Goal: Task Accomplishment & Management: Complete application form

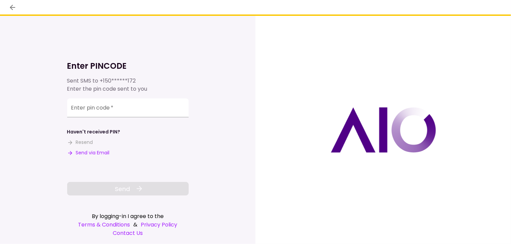
click at [80, 109] on input "Enter pin code   *" at bounding box center [127, 107] width 121 height 19
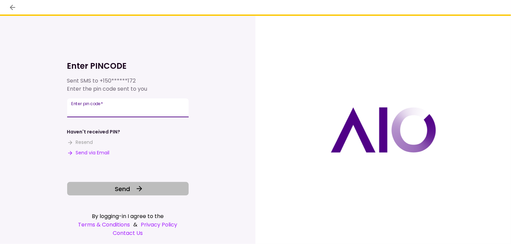
type input "******"
click at [137, 191] on icon at bounding box center [139, 189] width 8 height 8
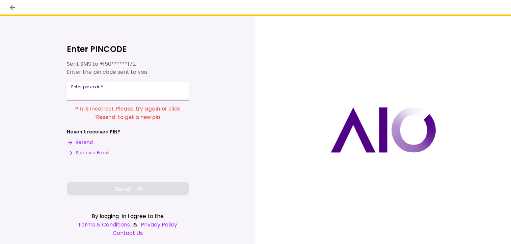
click at [123, 96] on input "Enter pin code   *" at bounding box center [127, 91] width 121 height 19
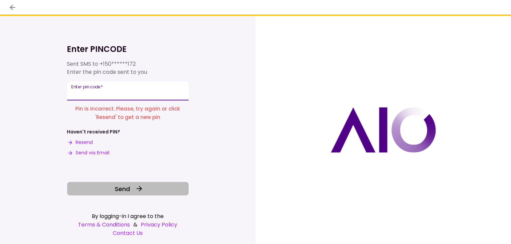
type input "******"
click at [127, 188] on span "Send" at bounding box center [122, 188] width 15 height 9
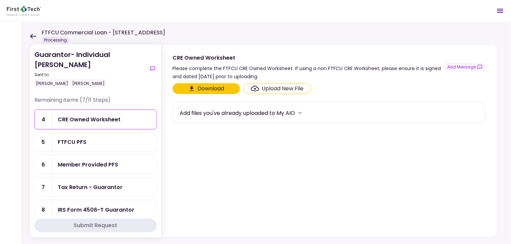
click at [33, 38] on icon at bounding box center [33, 36] width 6 height 5
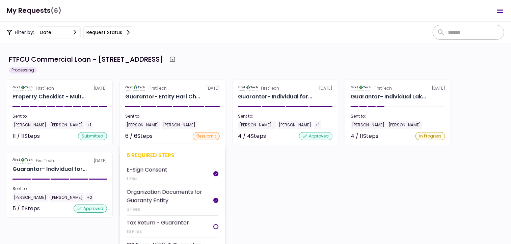
scroll to position [39, 0]
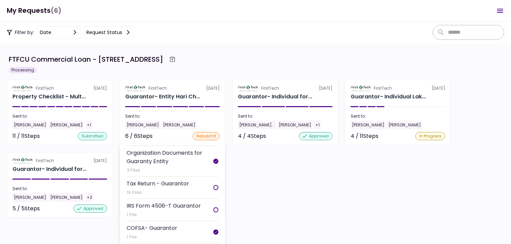
click at [163, 206] on div "IRS Form 4506-T Guarantor" at bounding box center [163, 206] width 74 height 8
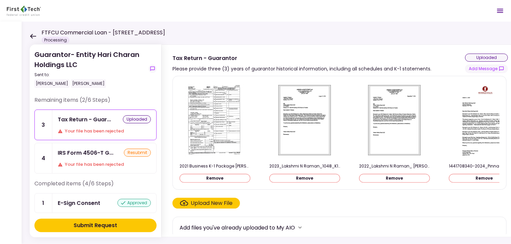
click at [66, 129] on div "Your file has been rejected" at bounding box center [104, 131] width 93 height 7
click at [83, 156] on div "IRS Form 4506-T Guarantor" at bounding box center [86, 162] width 59 height 13
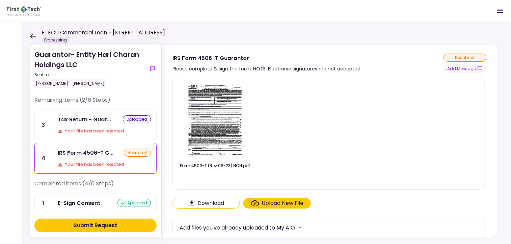
click at [217, 115] on img at bounding box center [215, 120] width 60 height 77
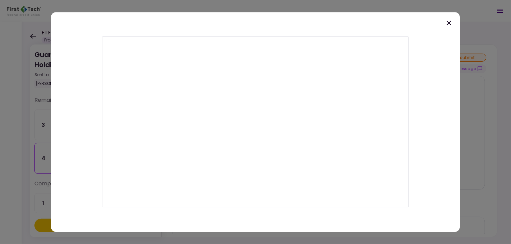
click at [449, 24] on icon at bounding box center [449, 23] width 8 height 8
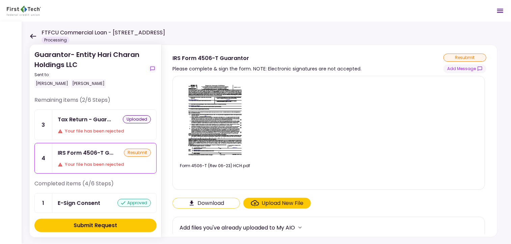
click at [34, 34] on icon at bounding box center [33, 36] width 6 height 5
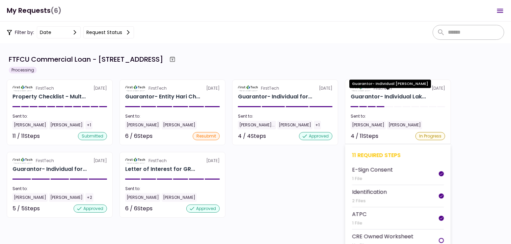
click at [387, 94] on div "Guarantor- Individual Lak..." at bounding box center [387, 97] width 75 height 8
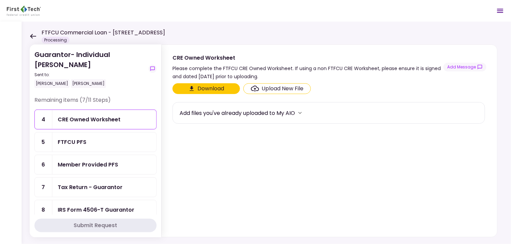
click at [98, 208] on div "IRS Form 4506-T Guarantor" at bounding box center [96, 210] width 77 height 8
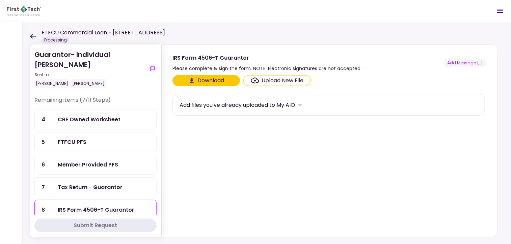
click at [126, 207] on div "IRS Form 4506-T Guarantor" at bounding box center [96, 210] width 77 height 8
click at [193, 79] on icon "Click here to download the document" at bounding box center [191, 80] width 7 height 7
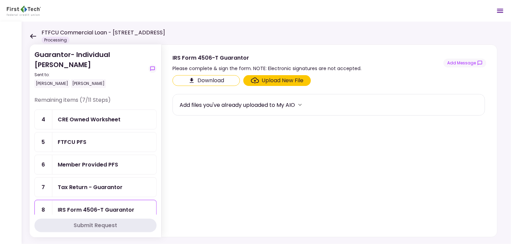
click at [28, 33] on div "Guarantor- Individual [PERSON_NAME] Sent to: [PERSON_NAME] [PERSON_NAME] Remain…" at bounding box center [266, 133] width 489 height 223
click at [34, 37] on icon at bounding box center [33, 36] width 6 height 5
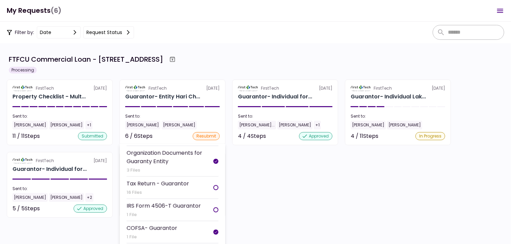
scroll to position [39, 0]
click at [174, 98] on div "Guarantor- Entity Hari Ch..." at bounding box center [162, 97] width 75 height 8
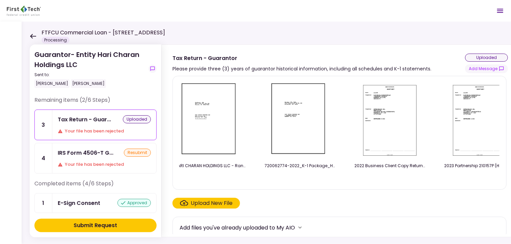
scroll to position [0, 1458]
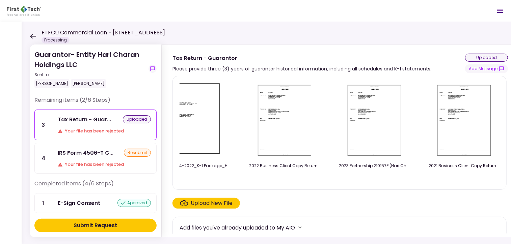
click at [32, 36] on icon at bounding box center [33, 36] width 6 height 5
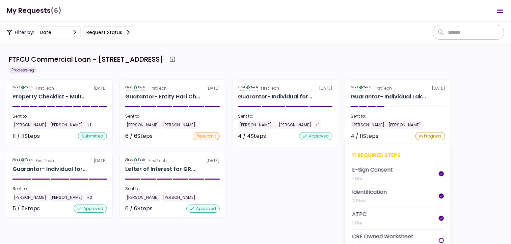
click at [383, 92] on section "FirstTech [DATE] Guarantor- Individual Lak... Sent to: [PERSON_NAME] [PERSON_NA…" at bounding box center [398, 113] width 106 height 66
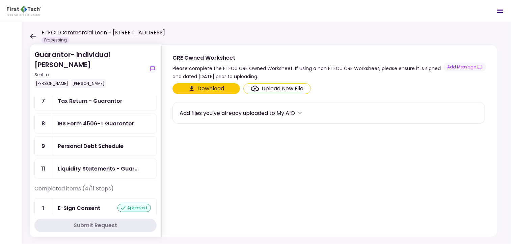
scroll to position [78, 0]
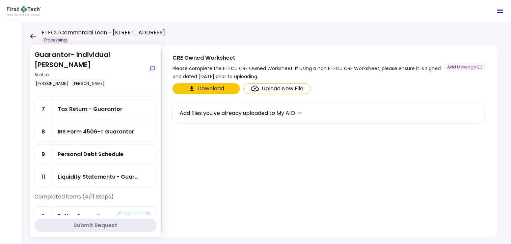
click at [74, 150] on div "Personal Debt Schedule" at bounding box center [91, 154] width 66 height 8
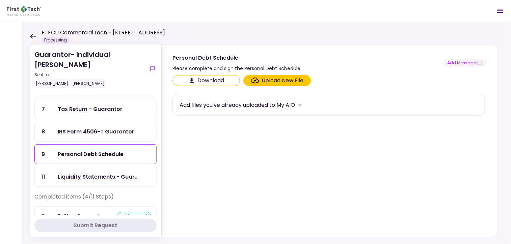
click at [209, 82] on button "Download" at bounding box center [205, 80] width 67 height 11
click at [336, 203] on section "Download Upload New File Add files you've already uploaded to My AIO" at bounding box center [329, 154] width 314 height 159
click at [271, 81] on div "Upload New File" at bounding box center [283, 81] width 42 height 8
click at [0, 0] on input "Upload New File" at bounding box center [0, 0] width 0 height 0
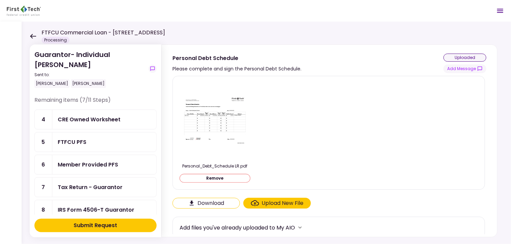
click at [113, 183] on div "Tax Return - Guarantor" at bounding box center [90, 187] width 65 height 8
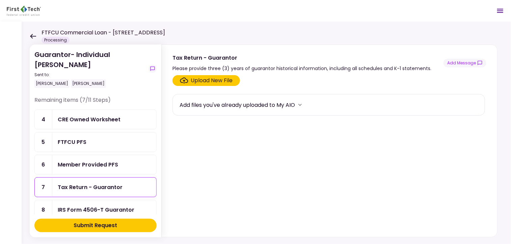
click at [222, 80] on div "Upload New File" at bounding box center [212, 81] width 42 height 8
click at [0, 0] on input "Upload New File" at bounding box center [0, 0] width 0 height 0
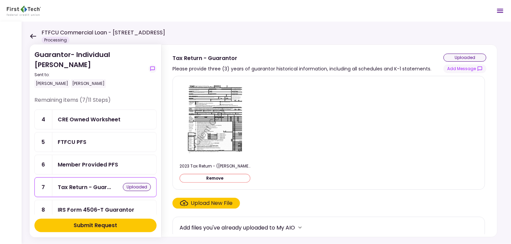
click at [204, 202] on div "Upload New File" at bounding box center [212, 203] width 42 height 8
click at [0, 0] on input "Upload New File" at bounding box center [0, 0] width 0 height 0
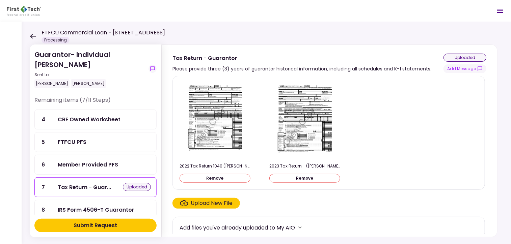
click at [218, 203] on div "Upload New File" at bounding box center [212, 203] width 42 height 8
click at [0, 0] on input "Upload New File" at bounding box center [0, 0] width 0 height 0
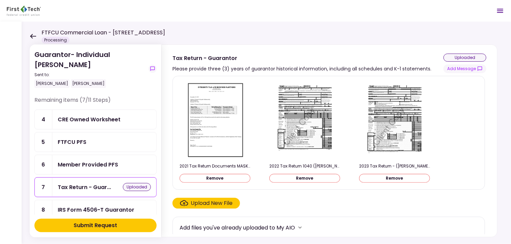
click at [208, 205] on div "Upload New File" at bounding box center [212, 203] width 42 height 8
click at [0, 0] on input "Upload New File" at bounding box center [0, 0] width 0 height 0
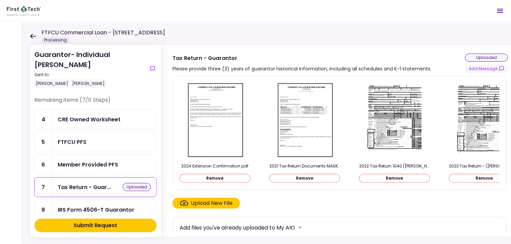
click at [89, 143] on div "FTFCU PFS" at bounding box center [104, 142] width 93 height 8
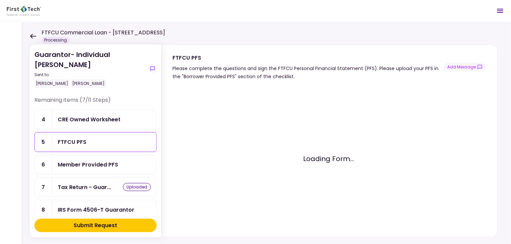
click at [93, 169] on div "Member Provided PFS" at bounding box center [104, 164] width 104 height 19
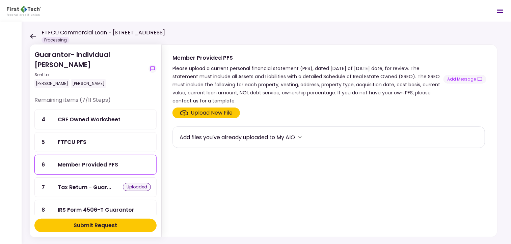
click at [197, 115] on div "Upload New File" at bounding box center [212, 113] width 42 height 8
click at [0, 0] on input "Upload New File" at bounding box center [0, 0] width 0 height 0
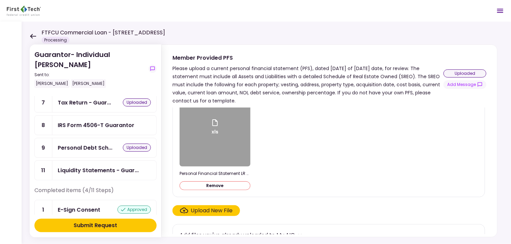
scroll to position [85, 0]
click at [109, 166] on div "Liquidity Statements - Guar..." at bounding box center [98, 170] width 81 height 8
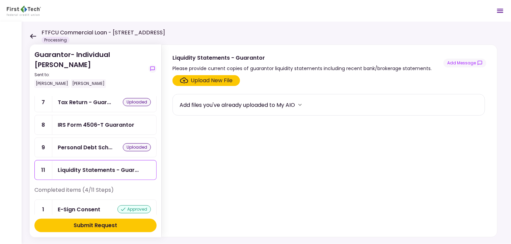
click at [219, 81] on div "Upload New File" at bounding box center [212, 81] width 42 height 8
click at [0, 0] on input "Upload New File" at bounding box center [0, 0] width 0 height 0
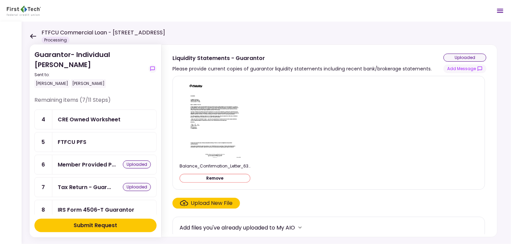
scroll to position [43, 0]
